Goal: Task Accomplishment & Management: Manage account settings

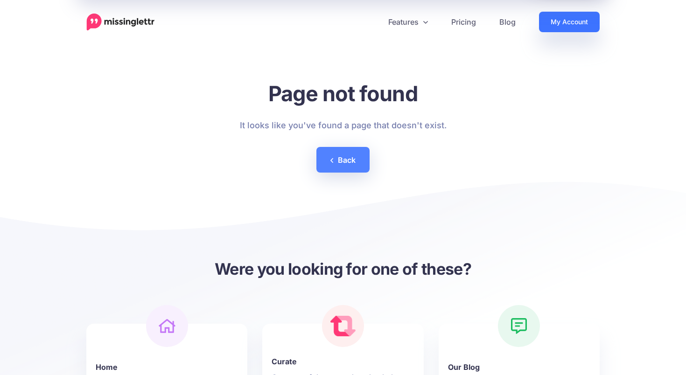
click at [549, 23] on link "My Account" at bounding box center [569, 22] width 61 height 21
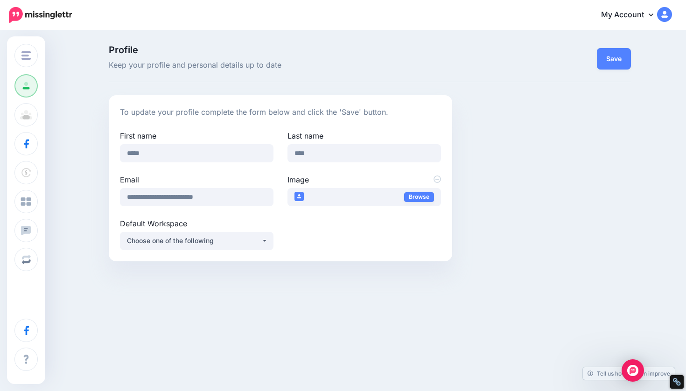
click at [37, 16] on img at bounding box center [40, 15] width 63 height 16
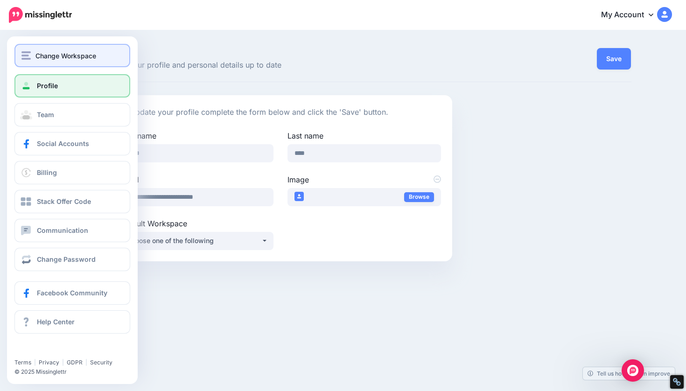
click at [54, 56] on span "Change Workspace" at bounding box center [65, 55] width 61 height 11
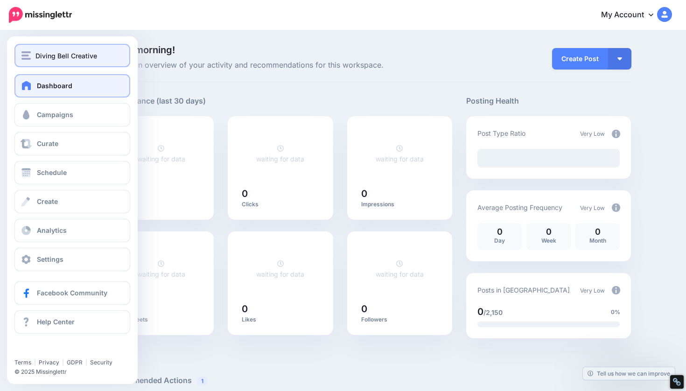
click at [77, 50] on span "Diving Bell Creative" at bounding box center [66, 55] width 62 height 11
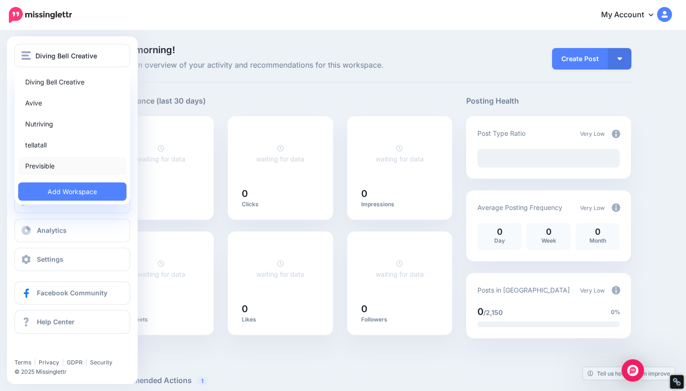
click at [46, 164] on link "Previsible" at bounding box center [72, 166] width 108 height 18
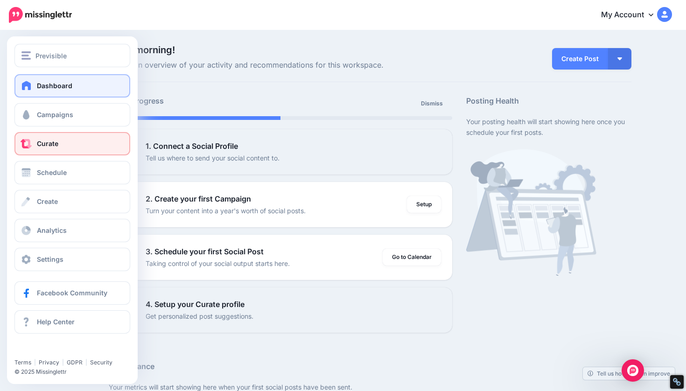
click at [86, 133] on link "Curate" at bounding box center [72, 143] width 116 height 23
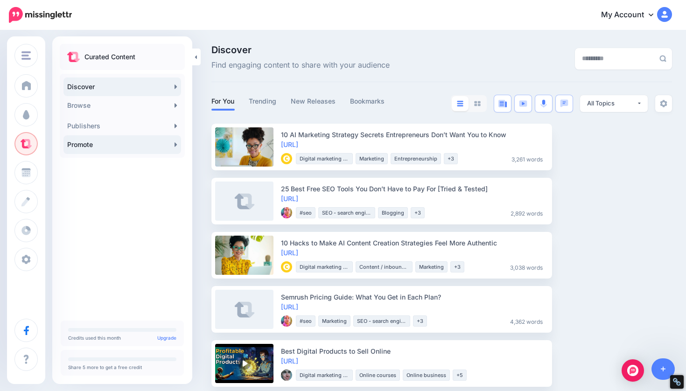
click at [144, 140] on link "Promote" at bounding box center [122, 144] width 118 height 19
